Goal: Check status: Check status

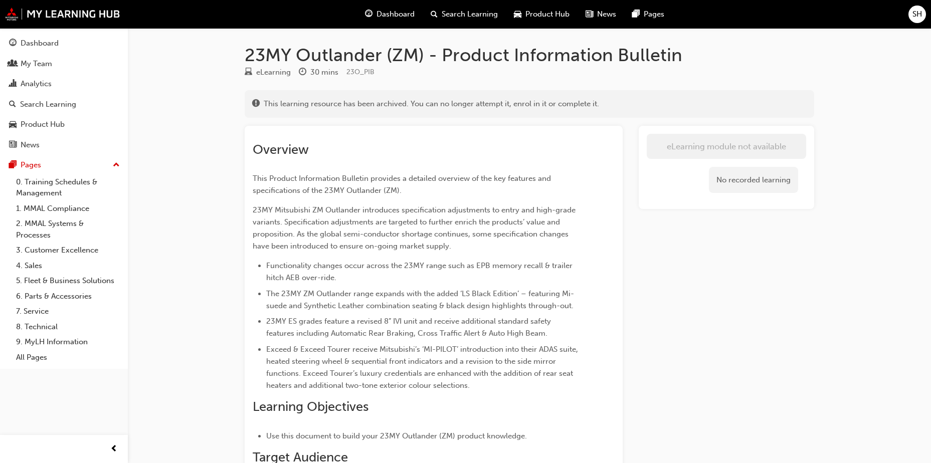
click at [475, 17] on span "Search Learning" at bounding box center [470, 15] width 56 height 12
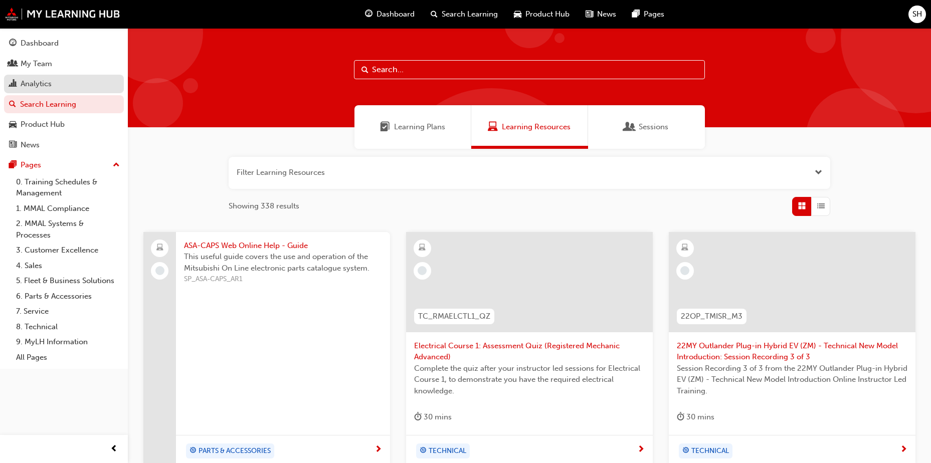
click at [58, 87] on div "Analytics" at bounding box center [64, 84] width 110 height 13
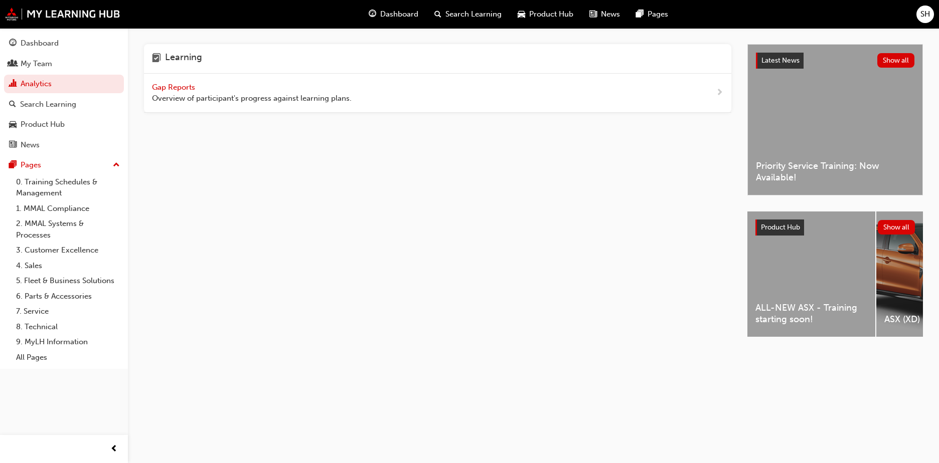
click at [194, 88] on span "Gap Reports" at bounding box center [174, 87] width 45 height 9
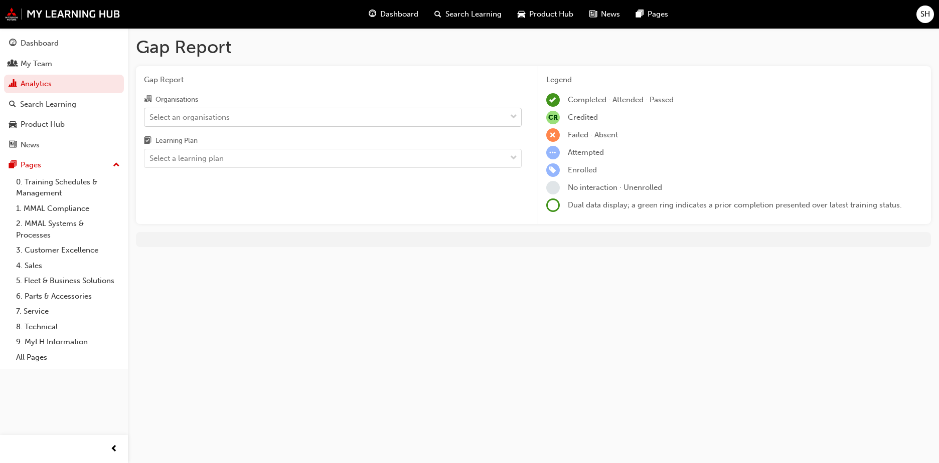
click at [355, 121] on div "Select an organisations" at bounding box center [325, 117] width 362 height 18
click at [150, 121] on input "Organisations Select an organisations" at bounding box center [149, 116] width 1 height 9
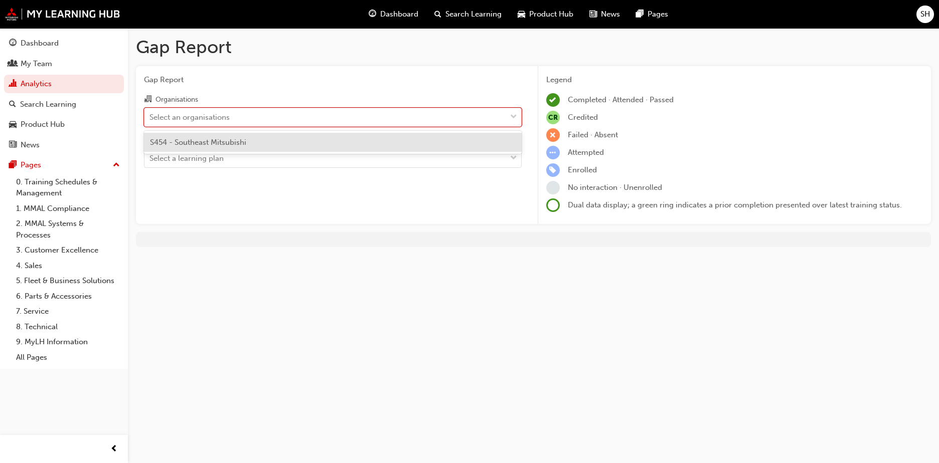
click at [350, 142] on div "S454 - Southeast Mitsubishi" at bounding box center [333, 143] width 378 height 20
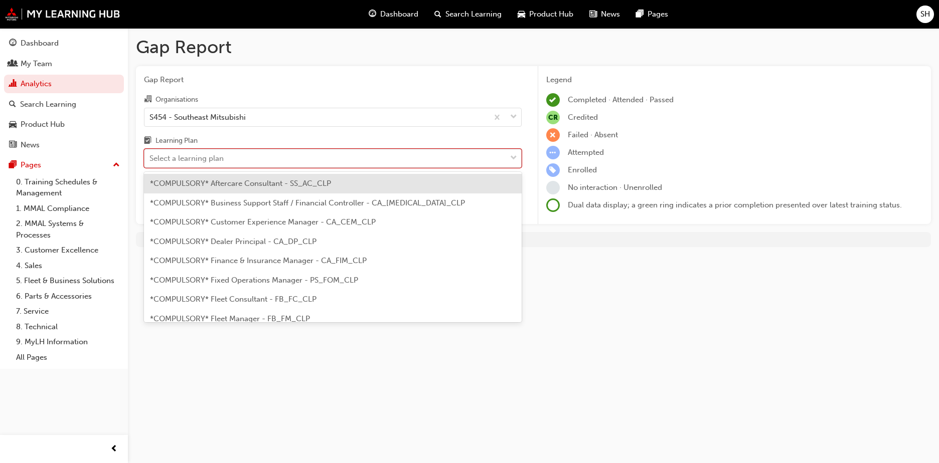
click at [339, 159] on div "Select a learning plan" at bounding box center [325, 159] width 362 height 18
click at [150, 159] on input "Learning Plan option *COMPULSORY* Aftercare Consultant - SS_AC_CLP focused, 1 o…" at bounding box center [149, 158] width 1 height 9
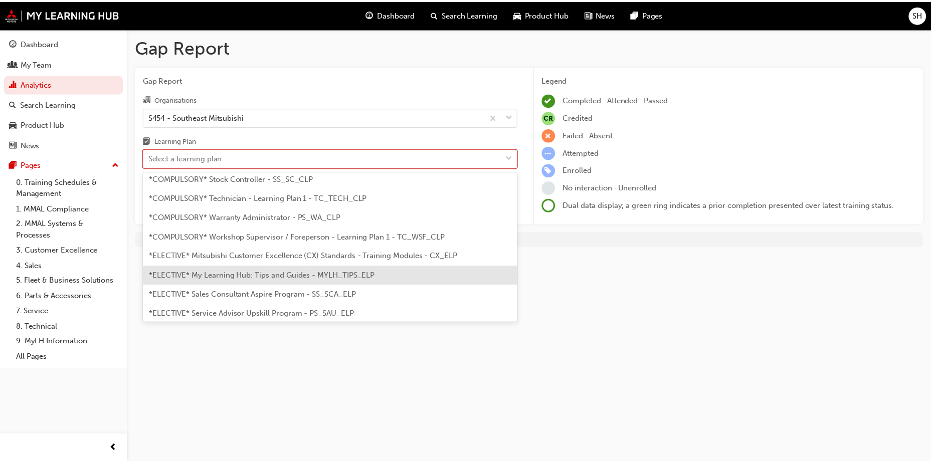
scroll to position [341, 0]
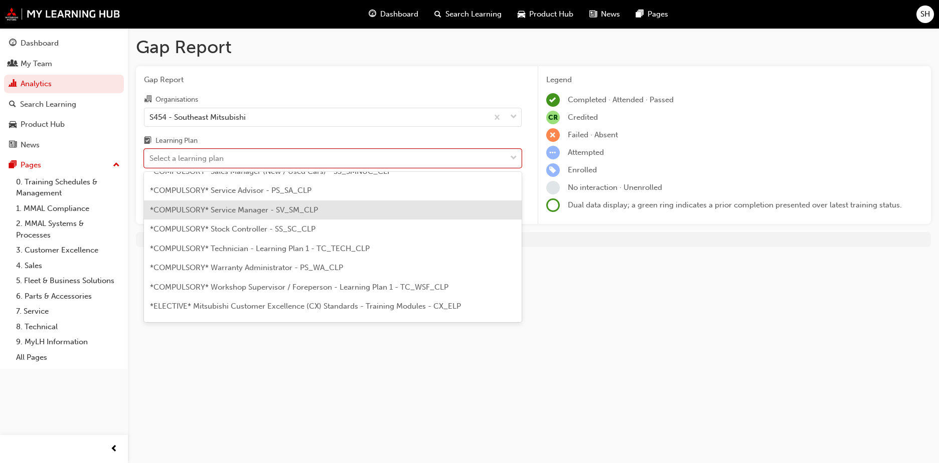
click at [301, 212] on span "*COMPULSORY* Service Manager - SV_SM_CLP" at bounding box center [234, 210] width 168 height 9
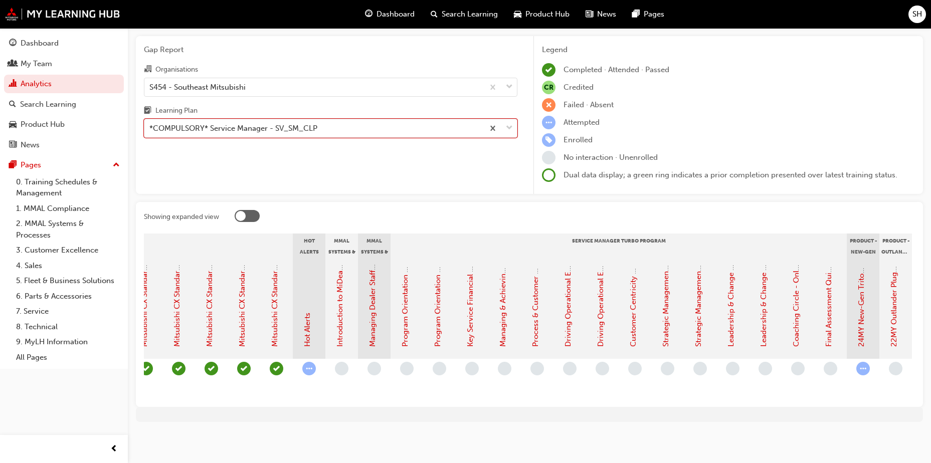
scroll to position [0, 794]
